Goal: Task Accomplishment & Management: Manage account settings

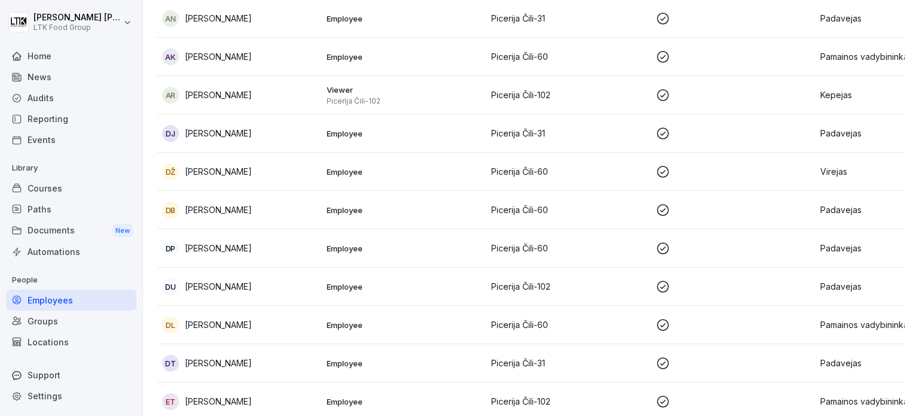
scroll to position [120, 0]
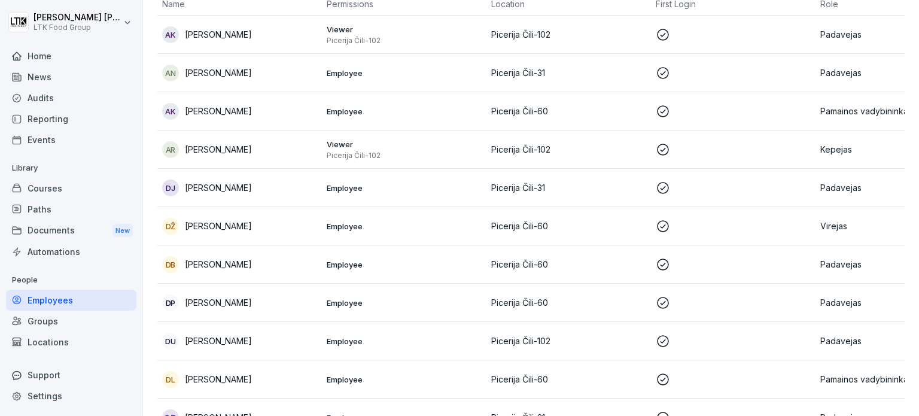
click at [16, 319] on icon at bounding box center [17, 321] width 8 height 8
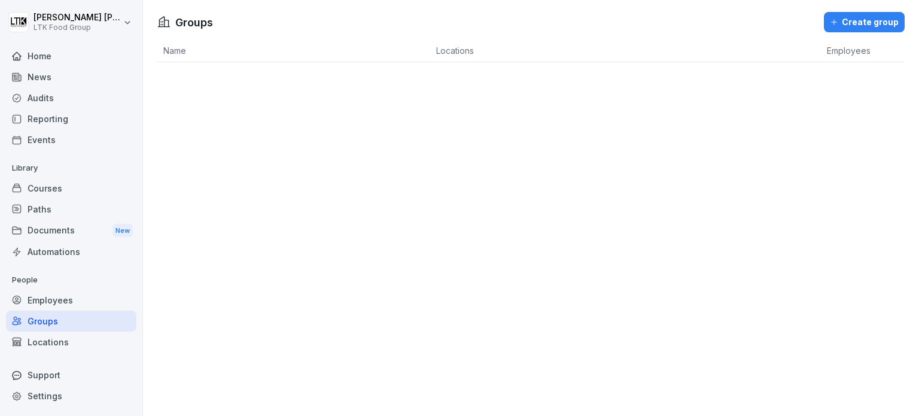
click at [67, 186] on div "Courses" at bounding box center [71, 188] width 130 height 21
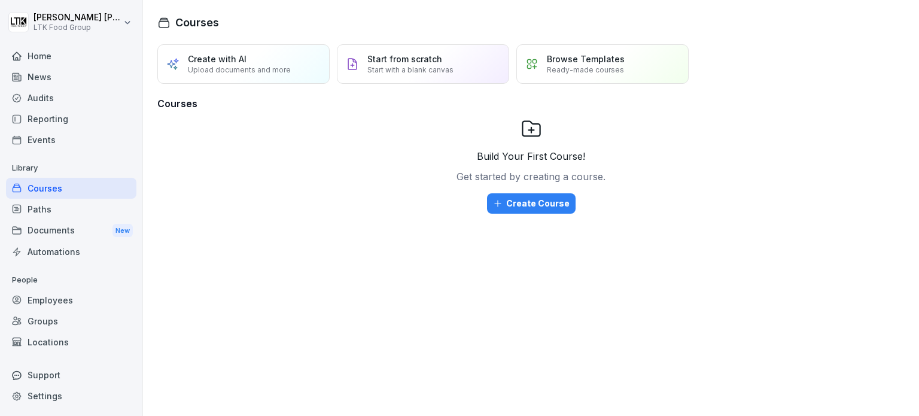
click at [29, 141] on div "Events" at bounding box center [71, 139] width 130 height 21
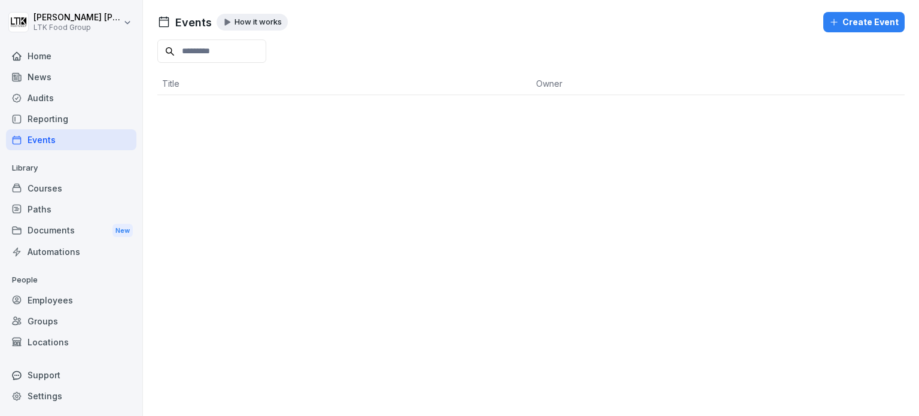
click at [54, 120] on div "Reporting" at bounding box center [71, 118] width 130 height 21
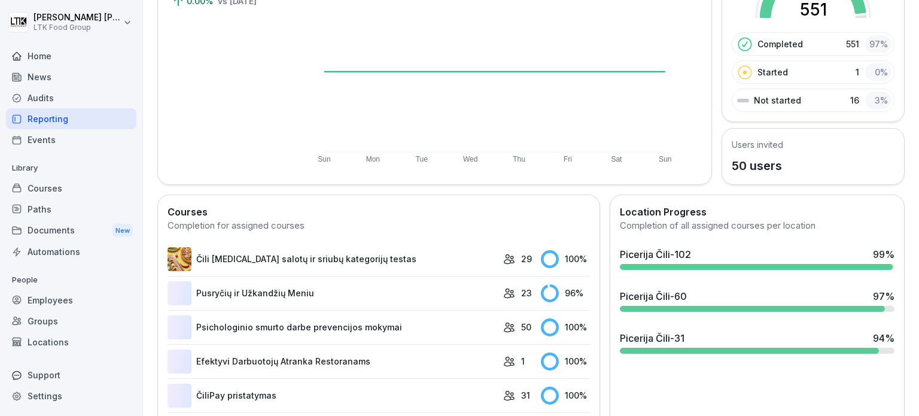
scroll to position [180, 0]
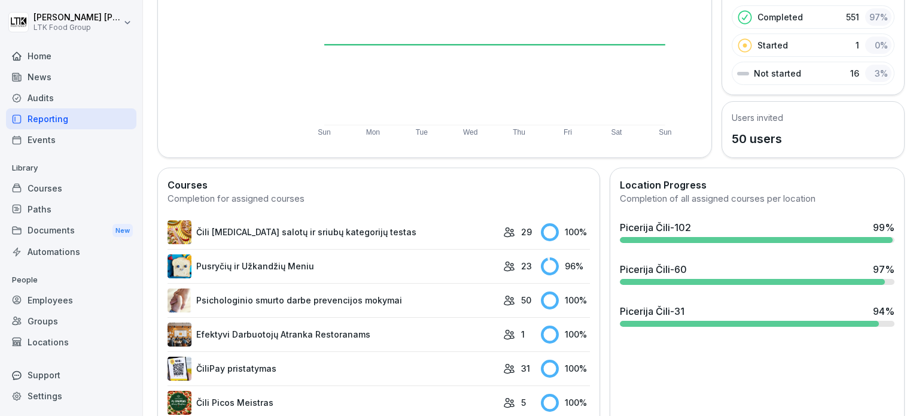
click at [645, 315] on div "Picerija Čili-31" at bounding box center [652, 311] width 65 height 14
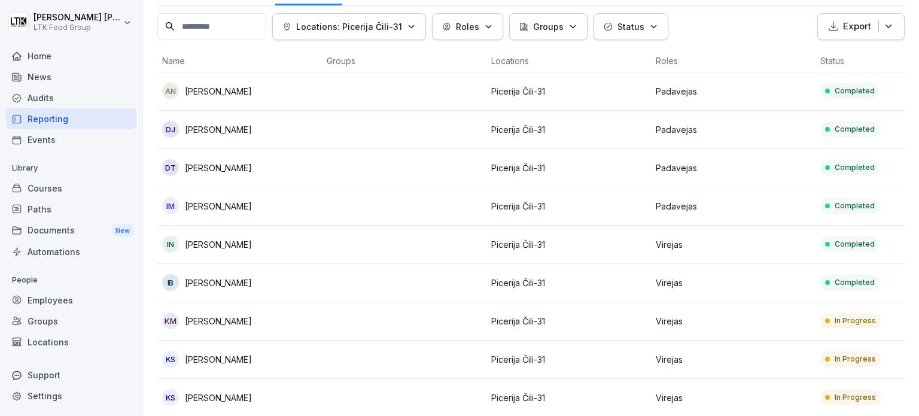
scroll to position [120, 0]
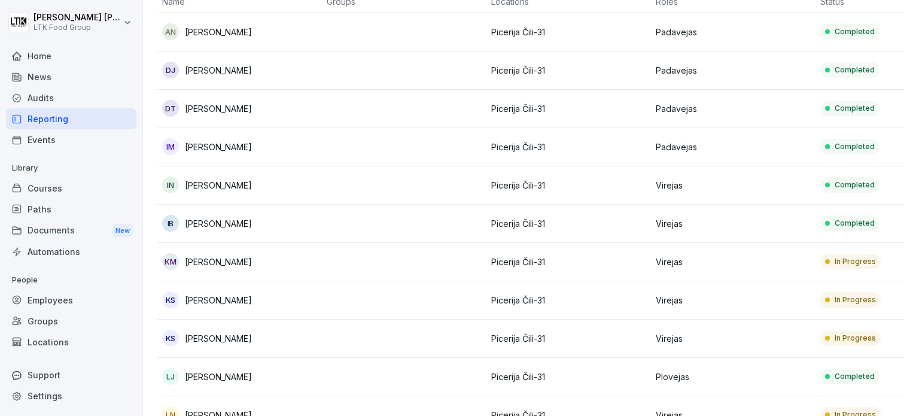
click at [252, 256] on p "[PERSON_NAME]" at bounding box center [218, 262] width 67 height 13
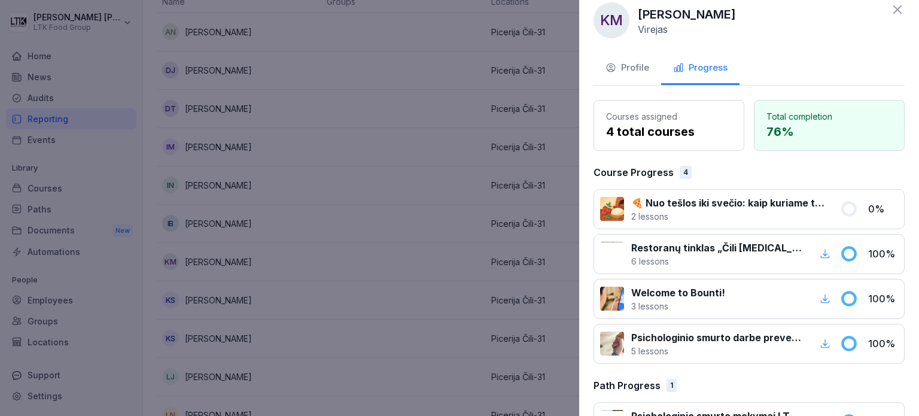
scroll to position [0, 0]
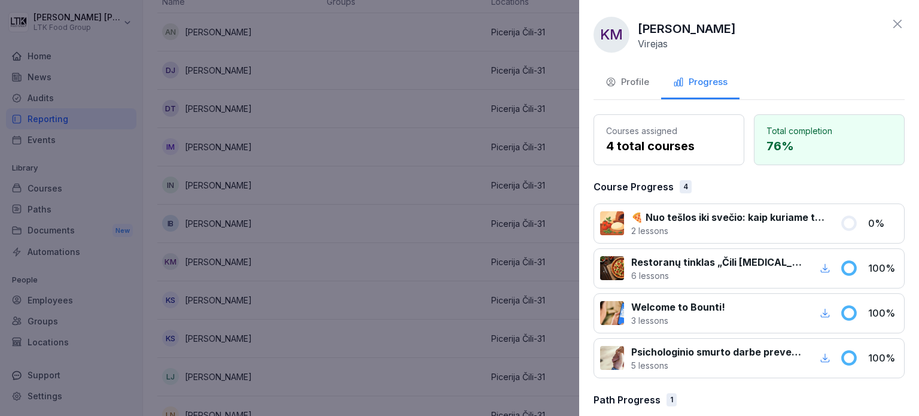
click at [633, 80] on div "Profile" at bounding box center [628, 82] width 44 height 14
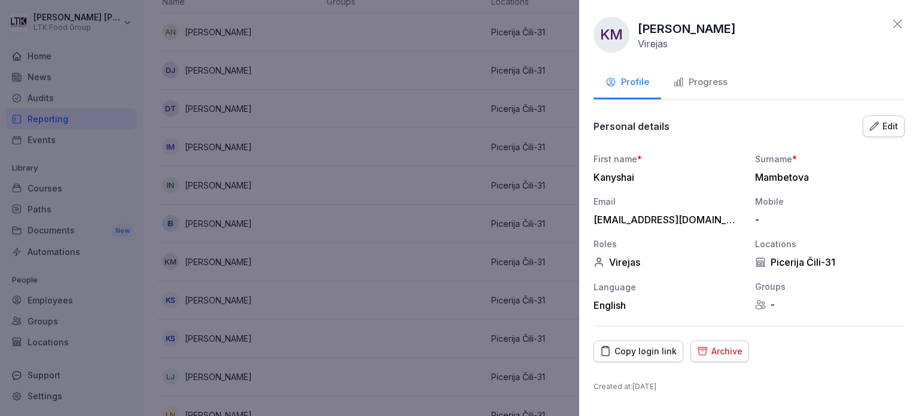
click at [634, 354] on div "Copy login link" at bounding box center [638, 351] width 77 height 13
click at [651, 350] on div "Copy login link" at bounding box center [638, 351] width 77 height 13
